Goal: Task Accomplishment & Management: Use online tool/utility

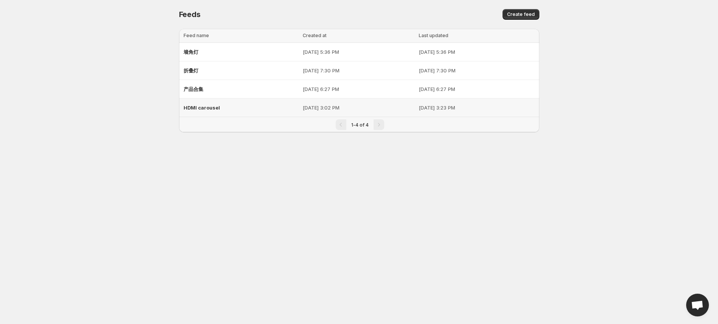
click at [344, 100] on td "[DATE] 3:02 PM" at bounding box center [358, 108] width 116 height 19
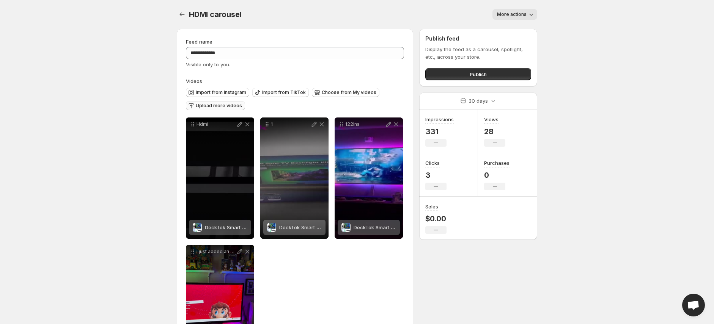
click at [224, 105] on span "Upload more videos" at bounding box center [219, 106] width 46 height 6
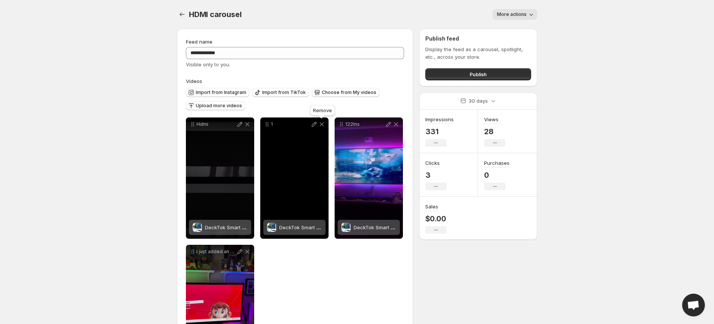
click at [320, 121] on icon at bounding box center [322, 125] width 8 height 8
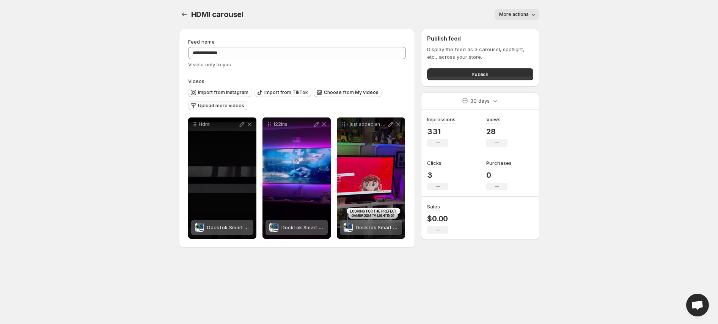
click at [228, 107] on span "Upload more videos" at bounding box center [221, 106] width 46 height 6
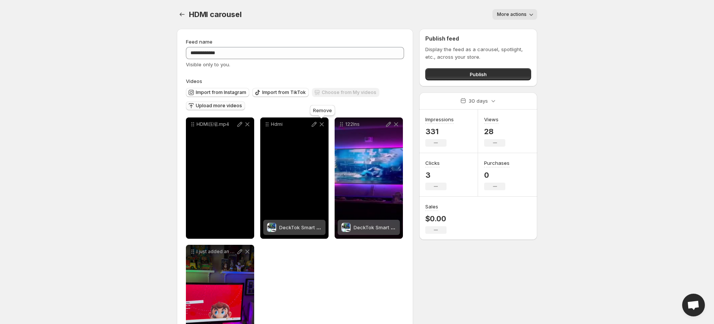
click at [320, 125] on icon at bounding box center [322, 125] width 4 height 4
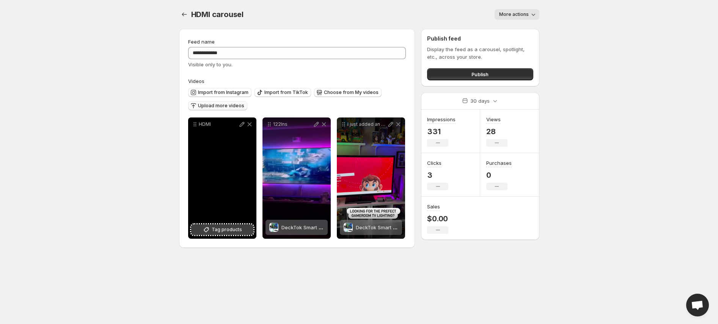
click at [231, 226] on span "Tag products" at bounding box center [227, 230] width 30 height 8
